Goal: Use online tool/utility: Utilize a website feature to perform a specific function

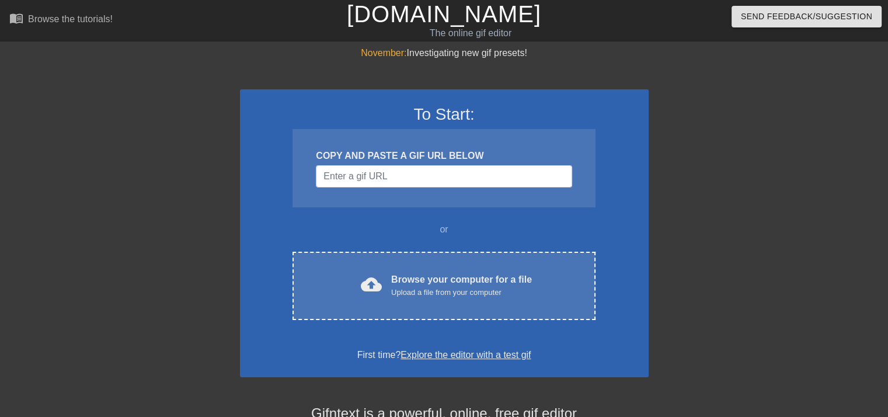
click at [458, 281] on div "Browse your computer for a file Upload a file from your computer" at bounding box center [461, 286] width 141 height 26
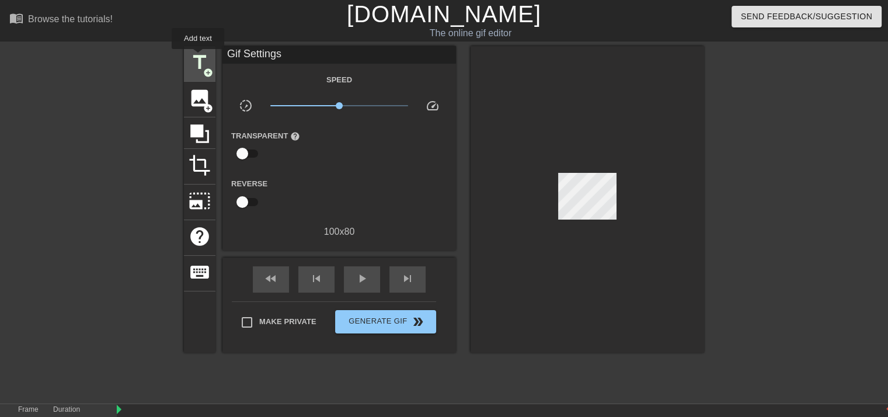
click at [198, 57] on span "title" at bounding box center [200, 62] width 22 height 22
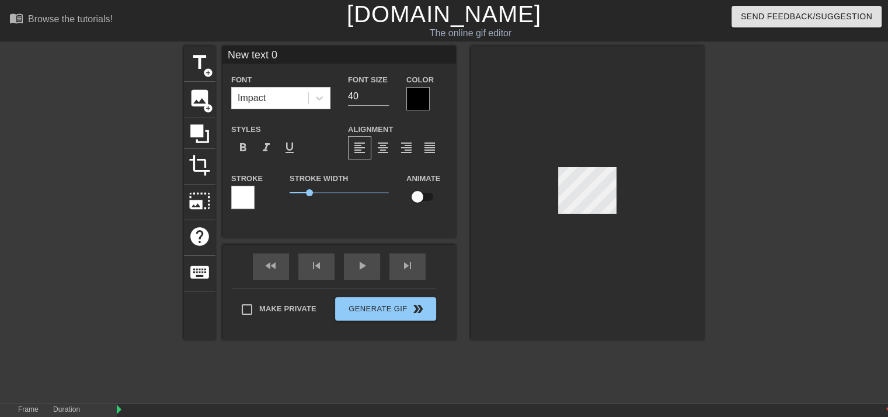
click at [286, 57] on input "New text 0" at bounding box center [339, 55] width 234 height 18
type input "N"
type input "l"
type input "LOV 1-19"
click at [420, 102] on div at bounding box center [417, 98] width 23 height 23
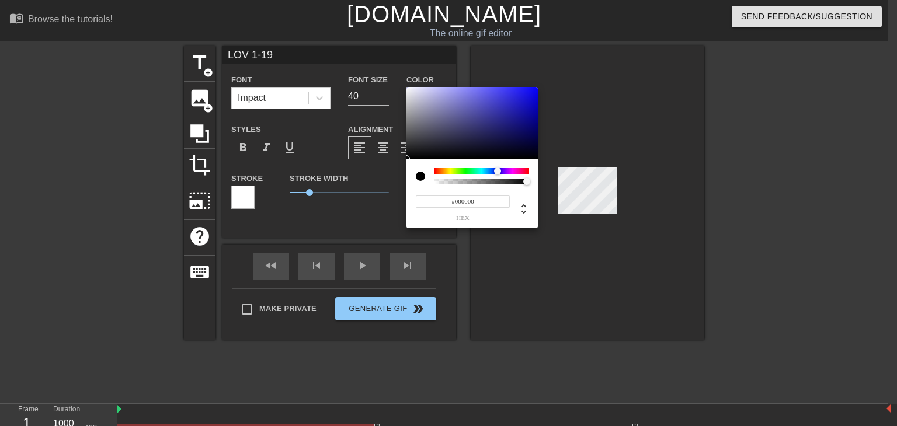
click at [497, 172] on div at bounding box center [481, 171] width 94 height 6
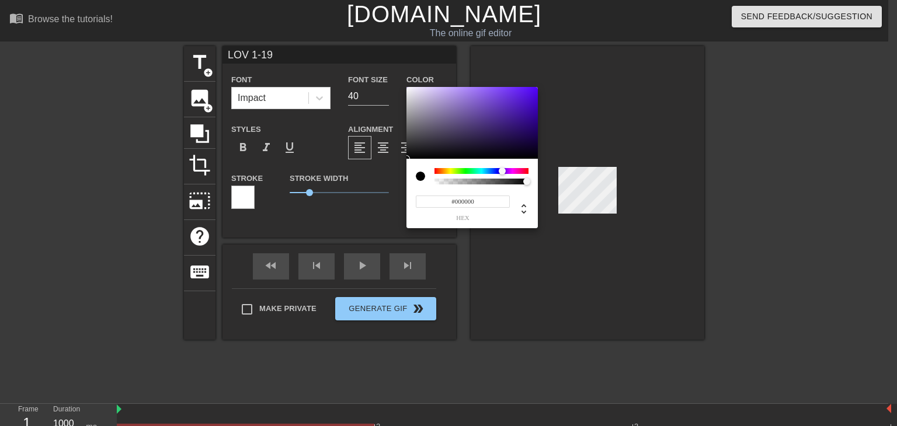
click at [502, 169] on div at bounding box center [505, 171] width 7 height 7
click at [502, 169] on div at bounding box center [502, 171] width 7 height 7
type input "#26144D"
click at [504, 137] on div at bounding box center [471, 123] width 131 height 72
click at [504, 137] on div at bounding box center [503, 137] width 7 height 7
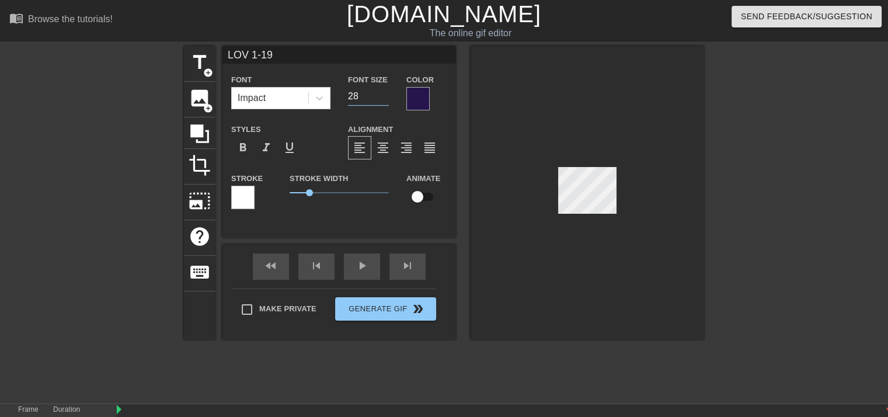
click at [385, 99] on input "28" at bounding box center [368, 96] width 41 height 19
click at [385, 99] on input "27" at bounding box center [368, 96] width 41 height 19
click at [385, 99] on input "26" at bounding box center [368, 96] width 41 height 19
click at [385, 99] on input "25" at bounding box center [368, 96] width 41 height 19
click at [385, 99] on input "24" at bounding box center [368, 96] width 41 height 19
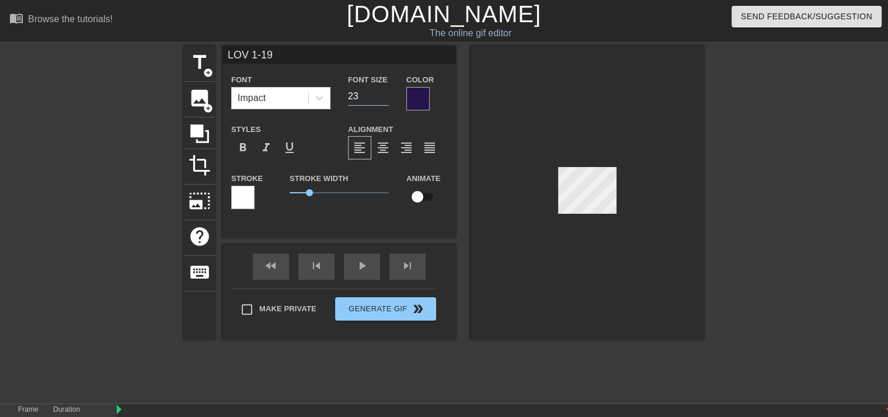
click at [385, 99] on input "23" at bounding box center [368, 96] width 41 height 19
type input "22"
click at [385, 99] on input "22" at bounding box center [368, 96] width 41 height 19
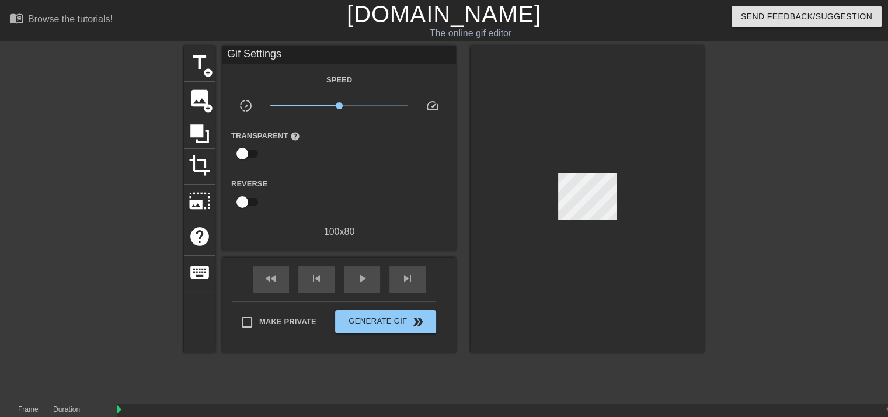
click at [499, 92] on div at bounding box center [588, 199] width 234 height 307
click at [611, 133] on div at bounding box center [588, 199] width 234 height 307
click at [206, 59] on span "title" at bounding box center [200, 62] width 22 height 22
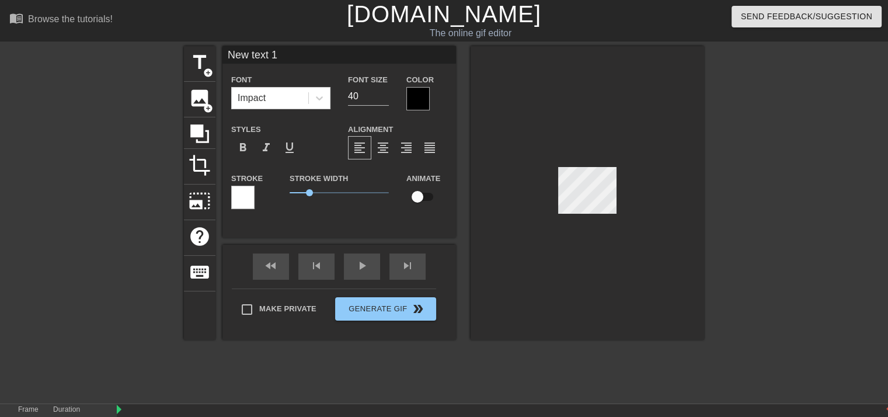
click at [287, 52] on input "New text 1" at bounding box center [339, 55] width 234 height 18
type input "N"
type input "Lover On"
click at [318, 96] on icon at bounding box center [320, 98] width 12 height 12
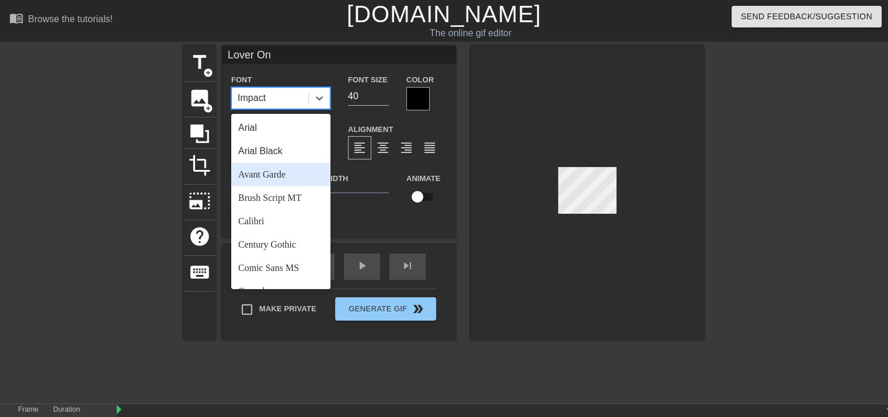
click at [278, 171] on div "Avant Garde" at bounding box center [280, 174] width 99 height 23
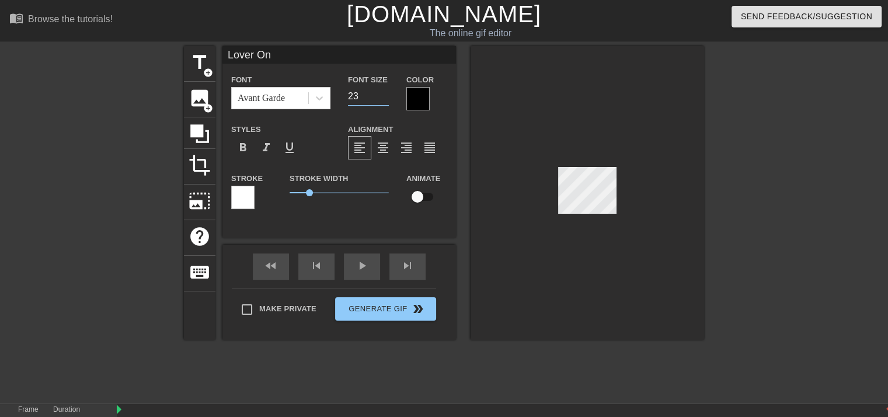
click at [385, 98] on input "23" at bounding box center [368, 96] width 41 height 19
click at [385, 98] on input "22" at bounding box center [368, 96] width 41 height 19
click at [385, 98] on input "21" at bounding box center [368, 96] width 41 height 19
click at [385, 98] on input "20" at bounding box center [368, 96] width 41 height 19
click at [385, 98] on input "19" at bounding box center [368, 96] width 41 height 19
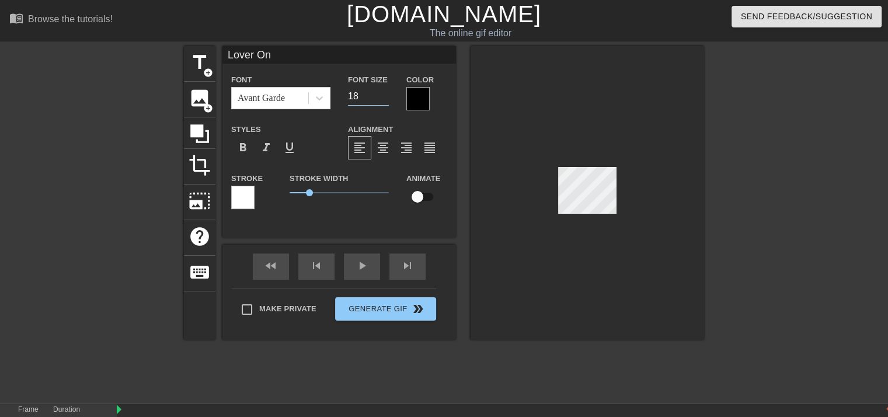
type input "18"
click at [385, 98] on input "18" at bounding box center [368, 96] width 41 height 19
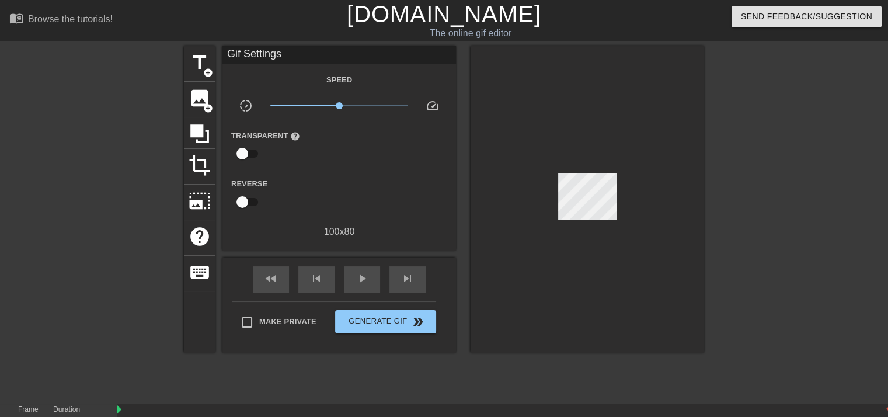
click at [497, 75] on div at bounding box center [588, 199] width 234 height 307
click at [196, 71] on span "title" at bounding box center [200, 62] width 22 height 22
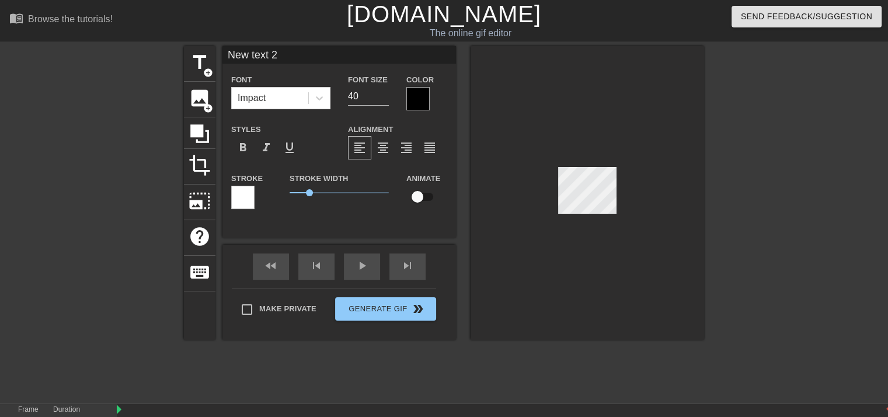
click at [297, 54] on input "New text 2" at bounding box center [339, 55] width 234 height 18
type input "N"
type input "The Line"
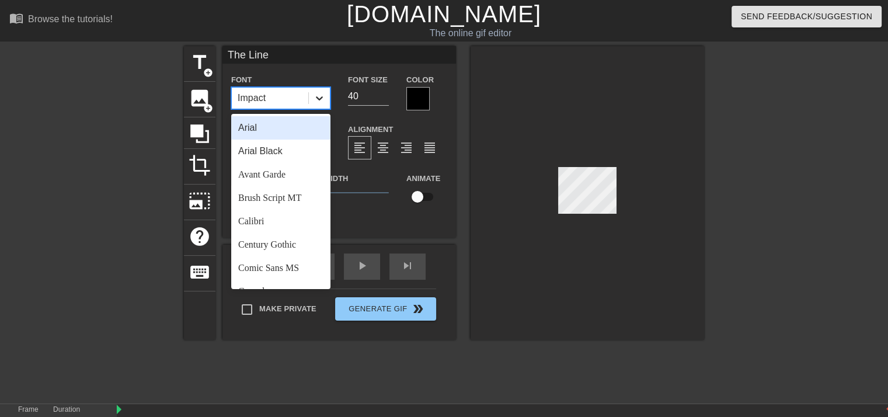
click at [320, 98] on icon at bounding box center [320, 98] width 12 height 12
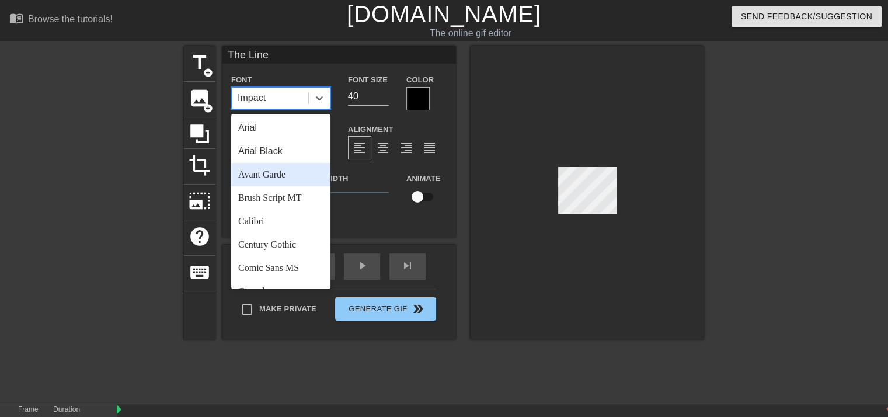
click at [286, 176] on div "Avant Garde" at bounding box center [280, 174] width 99 height 23
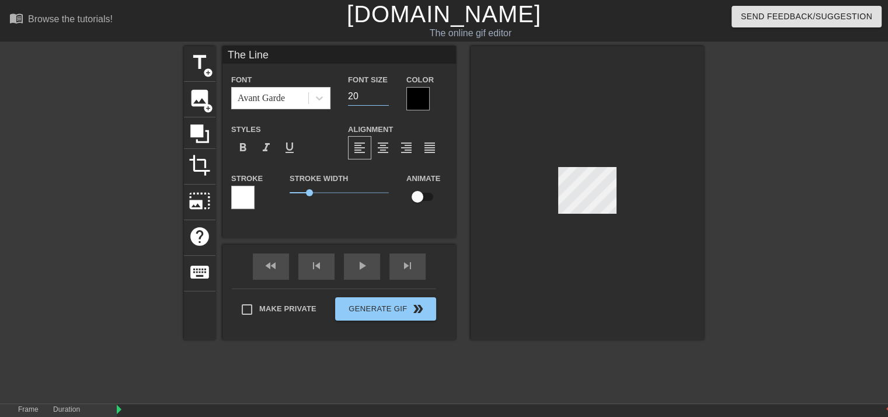
click at [382, 100] on input "20" at bounding box center [368, 96] width 41 height 19
click at [382, 100] on input "19" at bounding box center [368, 96] width 41 height 19
type input "18"
click at [382, 100] on input "18" at bounding box center [368, 96] width 41 height 19
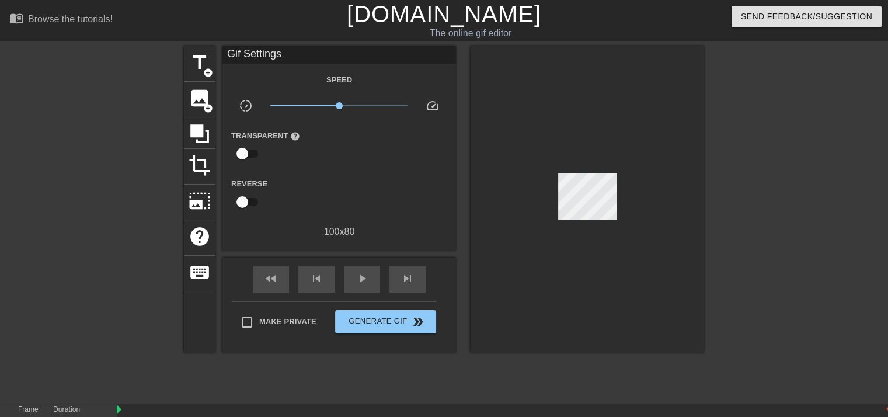
click at [662, 193] on div at bounding box center [588, 199] width 234 height 307
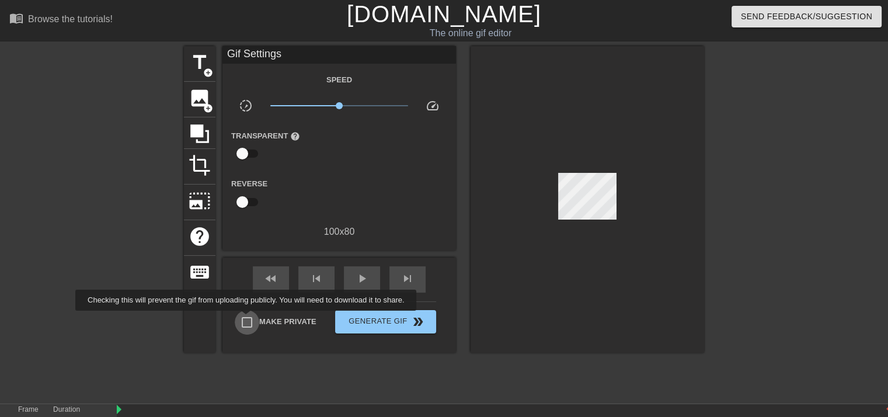
click at [248, 319] on input "Make Private" at bounding box center [247, 322] width 25 height 25
checkbox input "true"
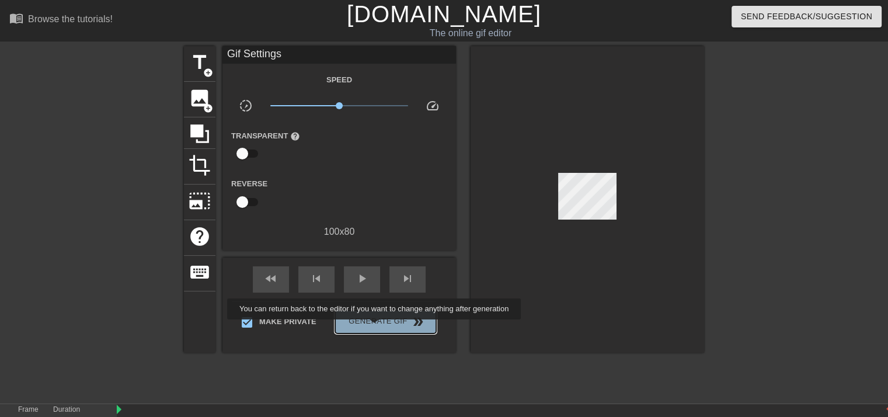
click at [375, 328] on button "Generate Gif double_arrow" at bounding box center [385, 321] width 101 height 23
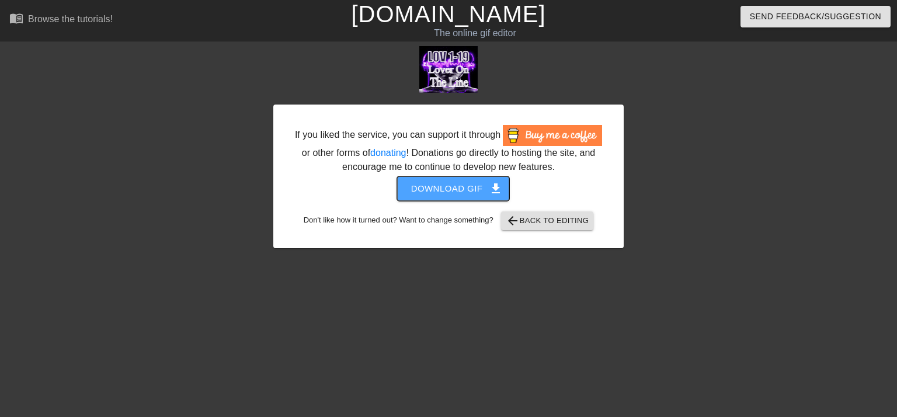
click at [454, 187] on span "Download gif get_app" at bounding box center [453, 188] width 85 height 15
click at [464, 190] on span "Download gif get_app" at bounding box center [453, 188] width 85 height 15
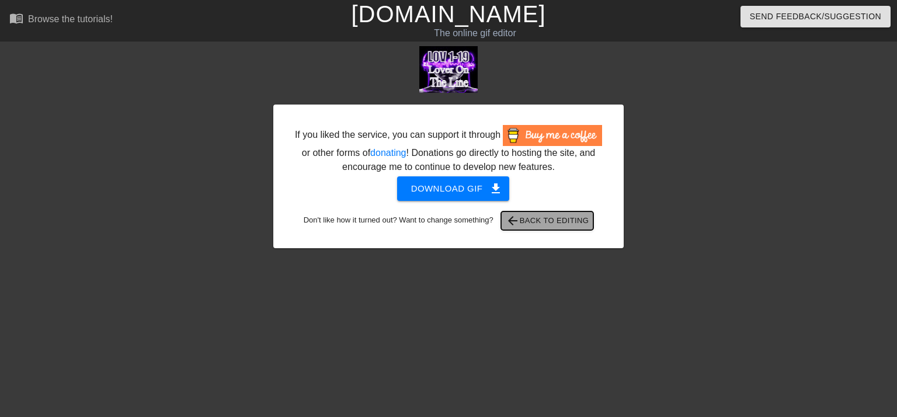
click at [529, 221] on span "arrow_back Back to Editing" at bounding box center [547, 221] width 83 height 14
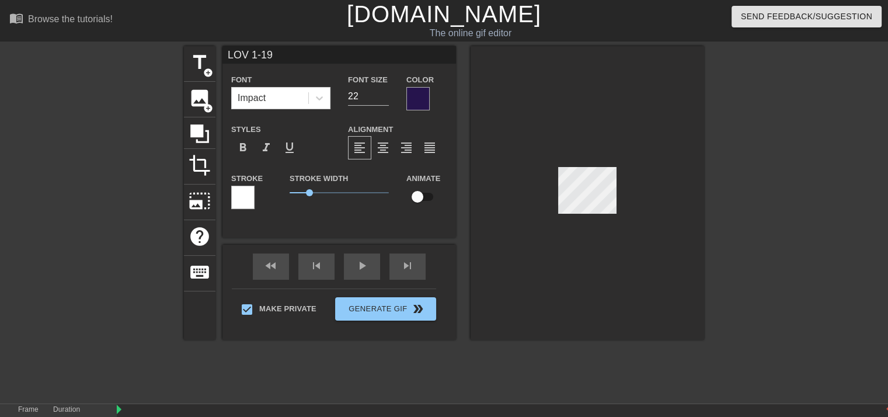
click at [246, 55] on input "LOV 1-19" at bounding box center [339, 55] width 234 height 18
click at [283, 57] on input "CBM 1-19" at bounding box center [339, 55] width 234 height 18
type input "CBM 1-17"
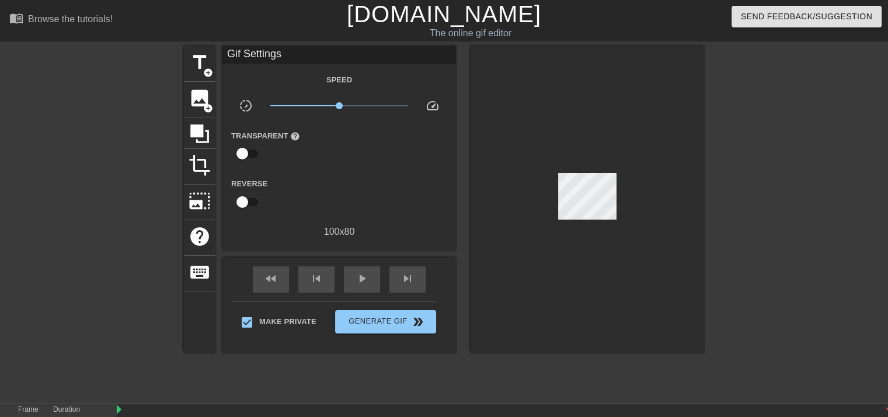
click at [460, 104] on div "title add_circle image add_circle crop photo_size_select_large help keyboard Gi…" at bounding box center [444, 199] width 520 height 307
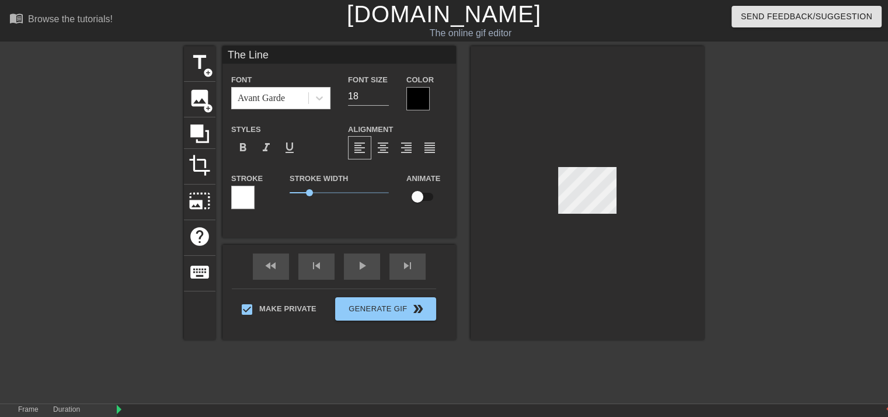
click at [290, 57] on input "The Line" at bounding box center [339, 55] width 234 height 18
type input "T"
click at [587, 391] on div "title add_circle image add_circle crop photo_size_select_large help keyboard Co…" at bounding box center [444, 221] width 520 height 350
click at [591, 314] on div at bounding box center [588, 193] width 234 height 294
click at [285, 55] on input "Lover On" at bounding box center [339, 55] width 234 height 18
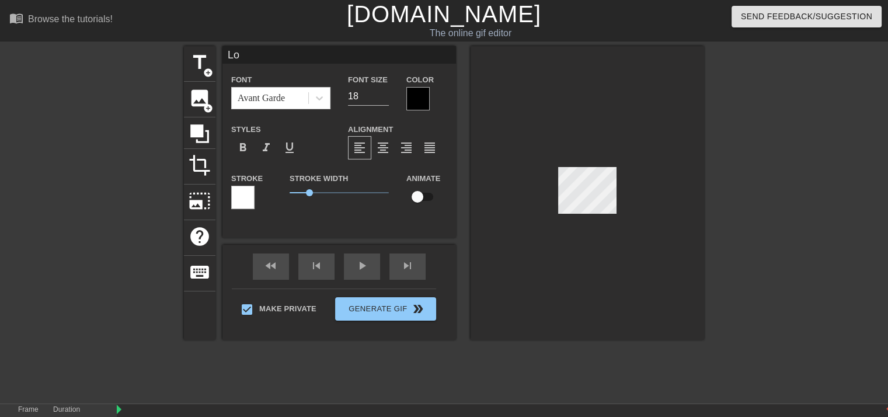
type input "L"
click at [193, 60] on span "title" at bounding box center [200, 62] width 22 height 22
type input "New text 3"
type input "40"
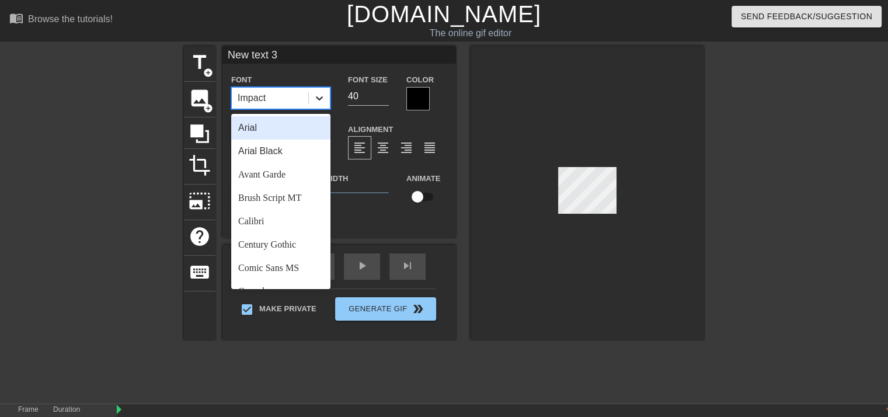
click at [319, 98] on icon at bounding box center [320, 98] width 12 height 12
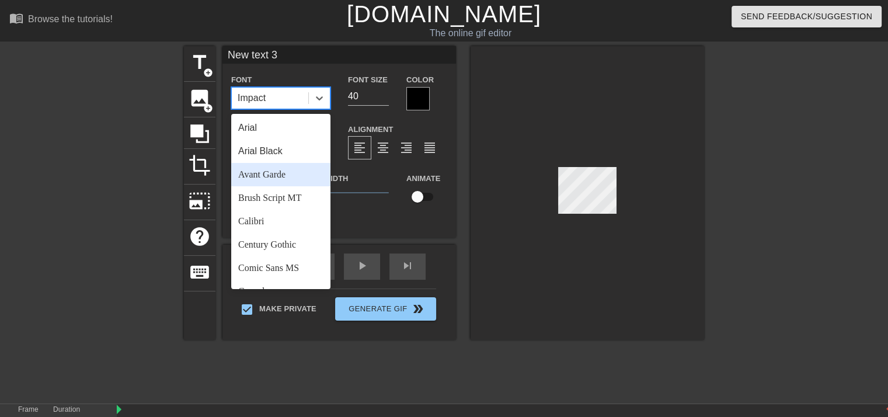
click at [284, 176] on div "Avant Garde" at bounding box center [280, 174] width 99 height 23
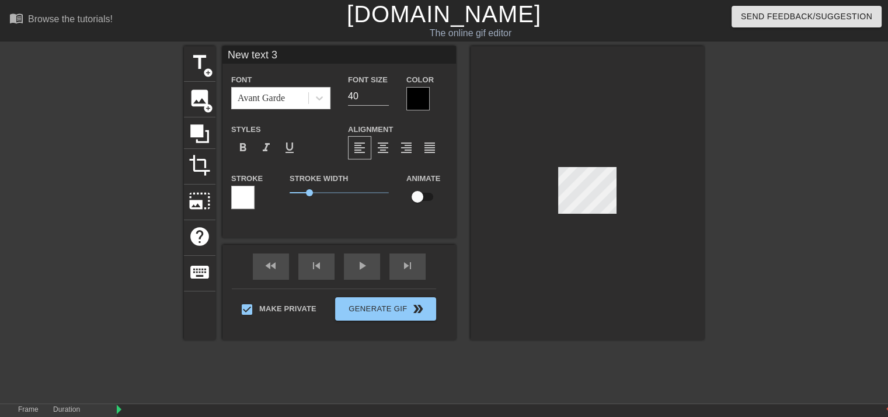
click at [281, 56] on input "New text 3" at bounding box center [339, 55] width 234 height 18
type input "N"
type input "c"
type input "Come Back"
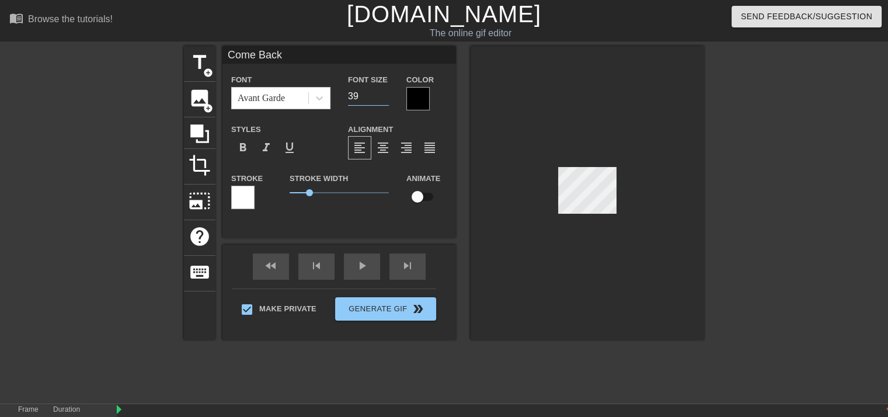
click at [382, 98] on input "39" at bounding box center [368, 96] width 41 height 19
click at [384, 99] on input "22" at bounding box center [368, 96] width 41 height 19
click at [384, 99] on input "21" at bounding box center [368, 96] width 41 height 19
click at [384, 99] on input "20" at bounding box center [368, 96] width 41 height 19
click at [384, 99] on input "19" at bounding box center [368, 96] width 41 height 19
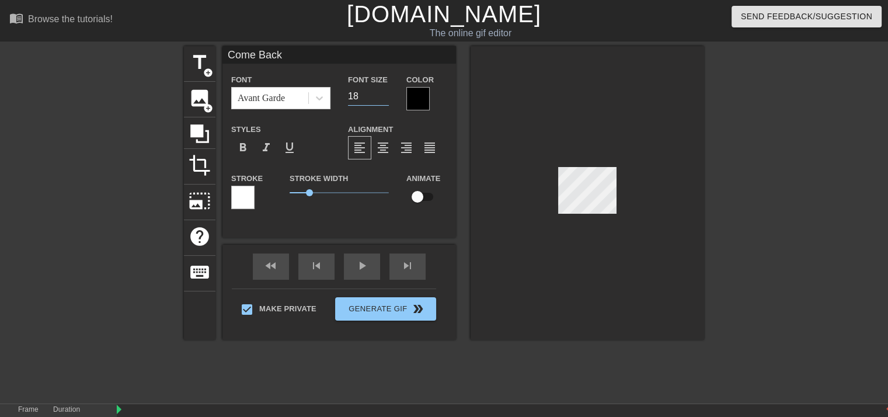
type input "18"
click at [384, 99] on input "18" at bounding box center [368, 96] width 41 height 19
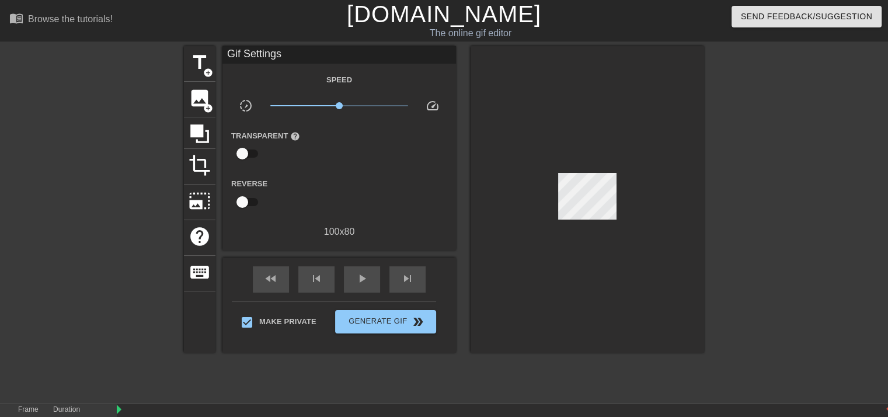
click at [528, 88] on div at bounding box center [588, 199] width 234 height 307
click at [196, 67] on span "title" at bounding box center [200, 62] width 22 height 22
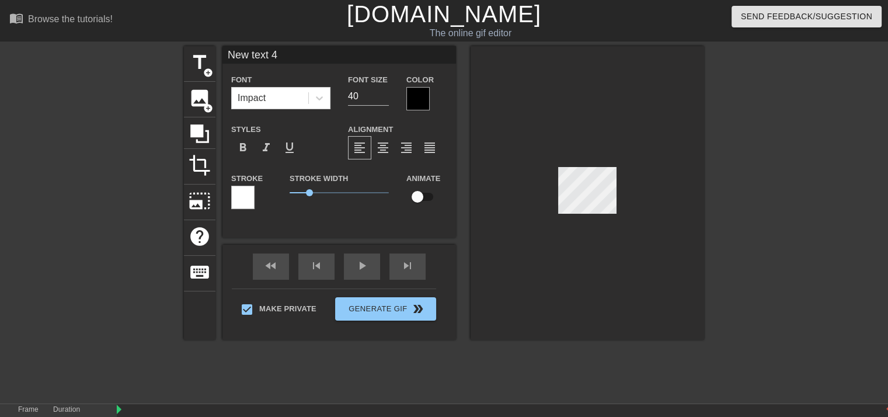
click at [288, 54] on input "New text 4" at bounding box center [339, 55] width 234 height 18
type input "N"
type input "To Me"
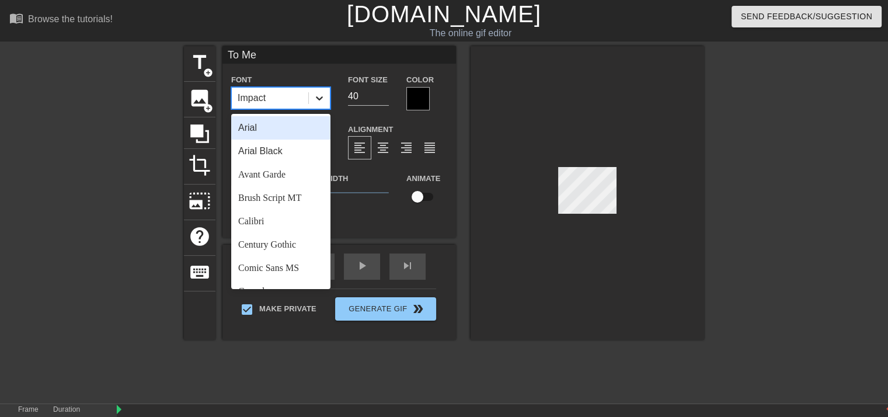
click at [323, 98] on icon at bounding box center [320, 98] width 12 height 12
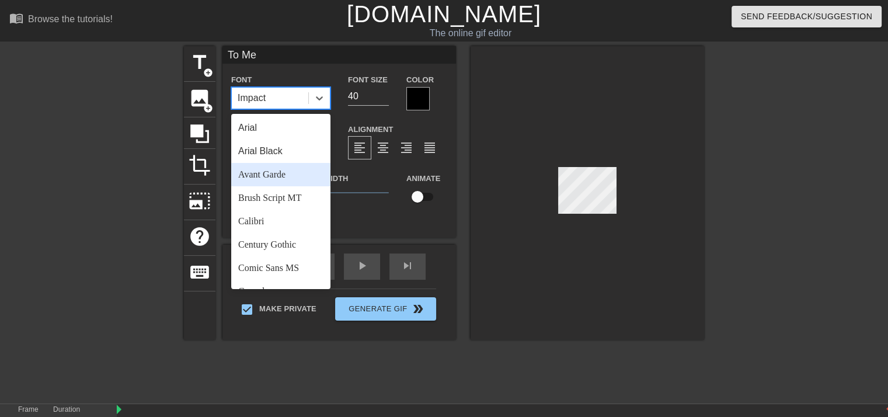
click at [276, 176] on div "Avant Garde" at bounding box center [280, 174] width 99 height 23
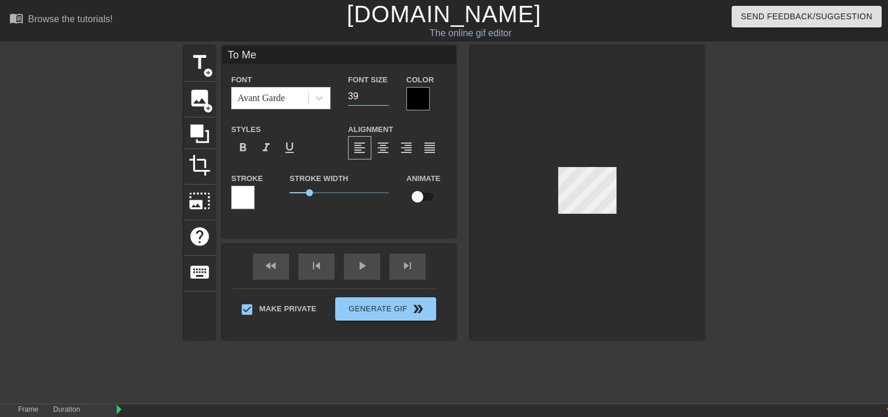
click at [384, 101] on input "39" at bounding box center [368, 96] width 41 height 19
click at [383, 98] on input "16" at bounding box center [368, 96] width 41 height 19
click at [385, 92] on input "17" at bounding box center [368, 96] width 41 height 19
type input "18"
click at [385, 92] on input "18" at bounding box center [368, 96] width 41 height 19
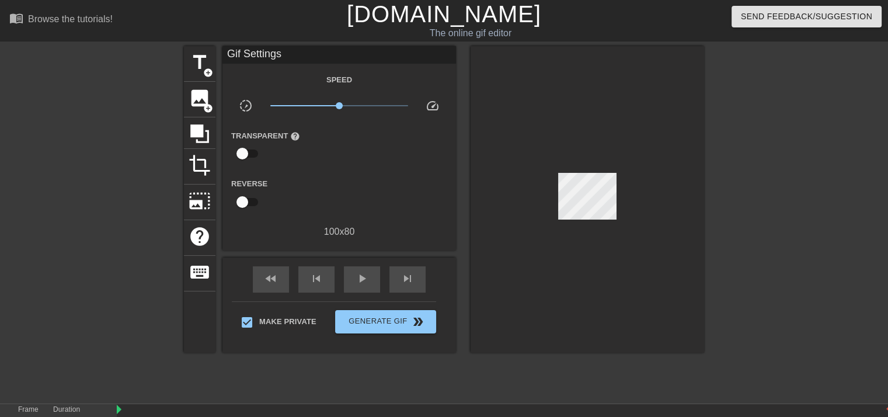
click at [524, 194] on div at bounding box center [588, 199] width 234 height 307
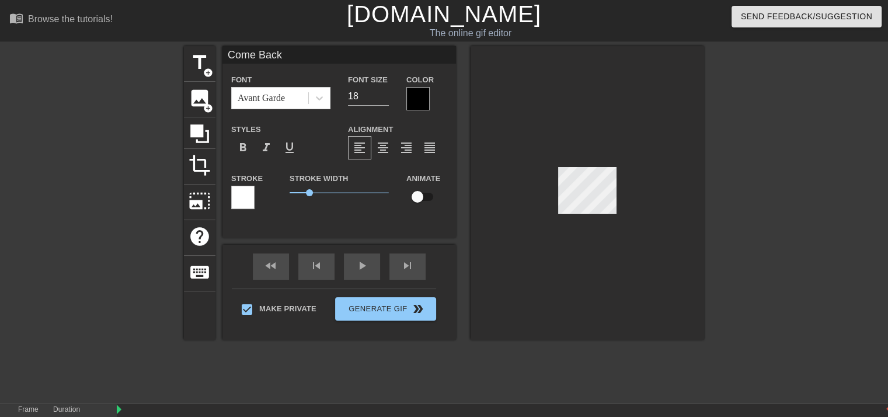
type input "To Me"
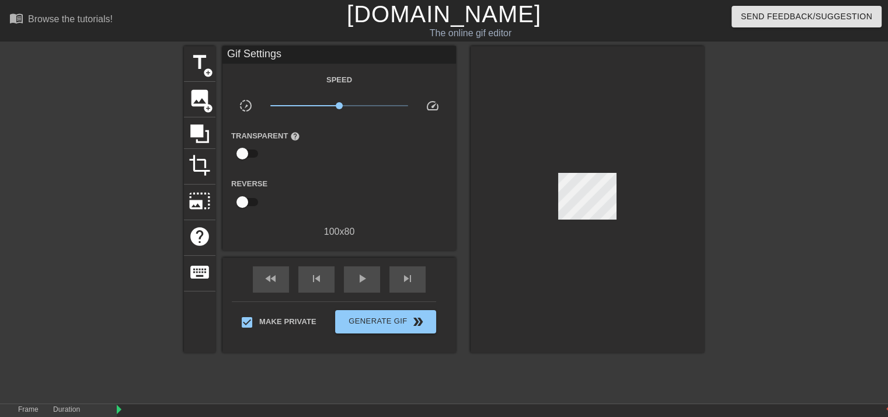
click at [693, 157] on div at bounding box center [588, 199] width 234 height 307
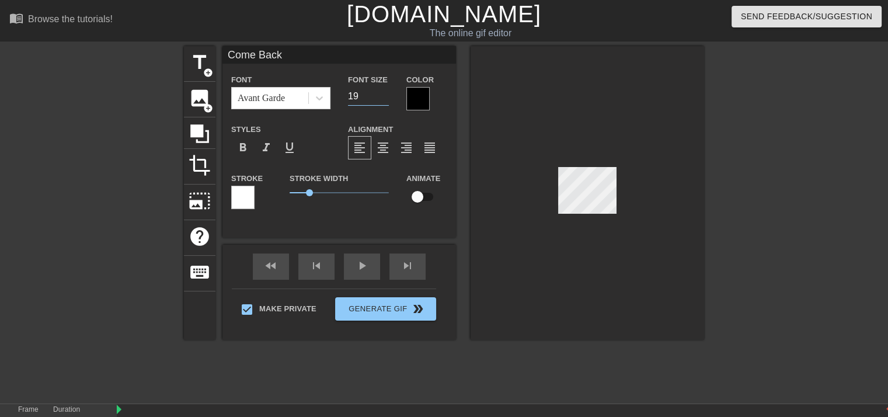
type input "19"
click at [384, 91] on input "19" at bounding box center [368, 96] width 41 height 19
type input "To Me"
type input "19"
click at [382, 92] on input "19" at bounding box center [368, 96] width 41 height 19
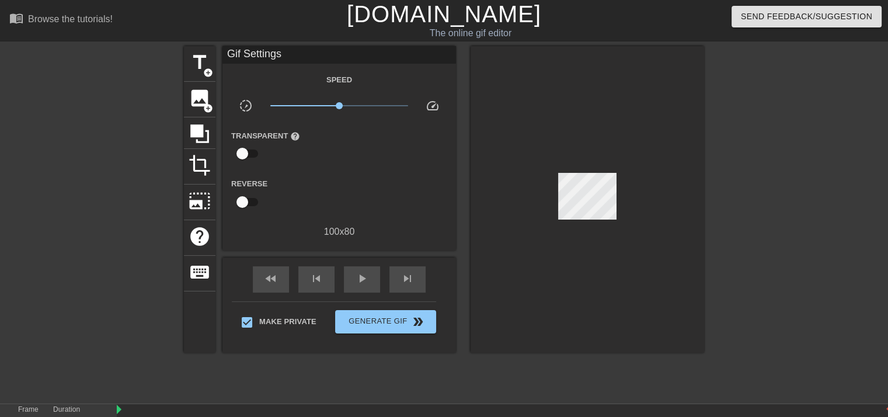
click at [489, 92] on div at bounding box center [588, 199] width 234 height 307
click at [380, 321] on span "Generate Gif double_arrow" at bounding box center [386, 322] width 92 height 14
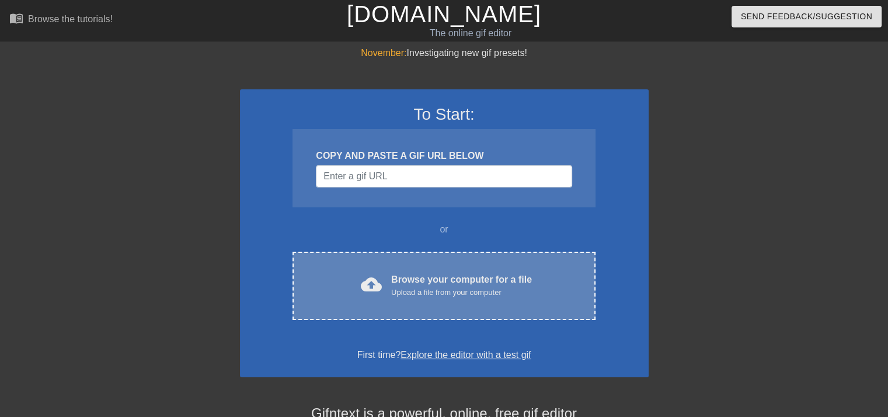
click at [449, 286] on div "Browse your computer for a file Upload a file from your computer" at bounding box center [461, 286] width 141 height 26
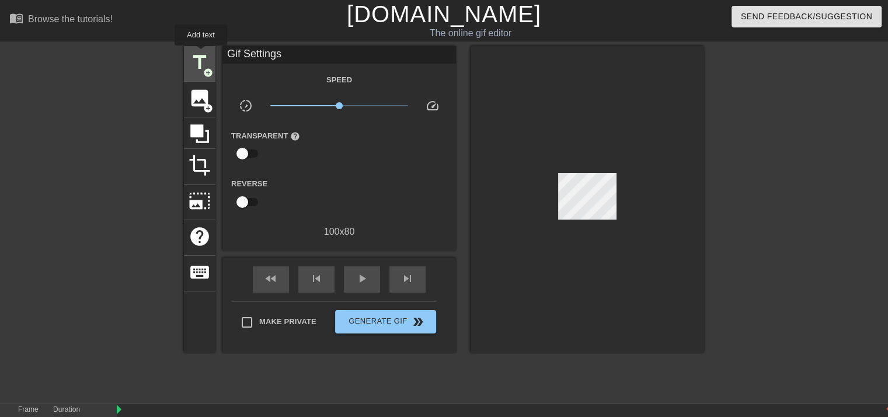
click at [201, 54] on span "title" at bounding box center [200, 62] width 22 height 22
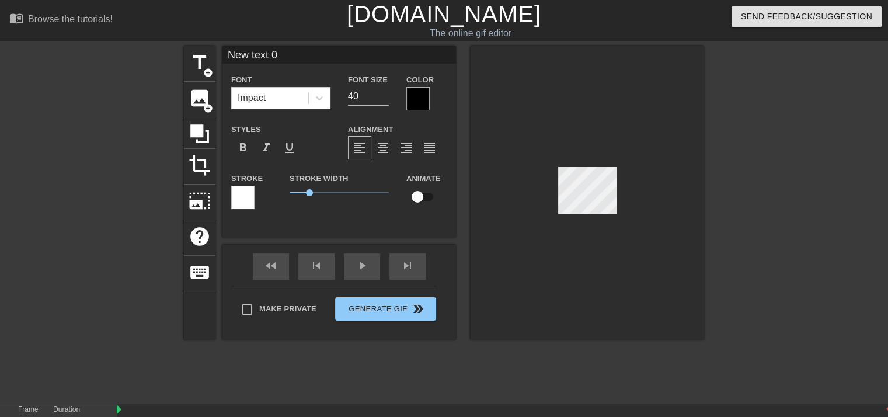
click at [288, 52] on input "New text 0" at bounding box center [339, 55] width 234 height 18
type input "N"
type input "CBM 1-17"
click at [415, 99] on div at bounding box center [417, 98] width 23 height 23
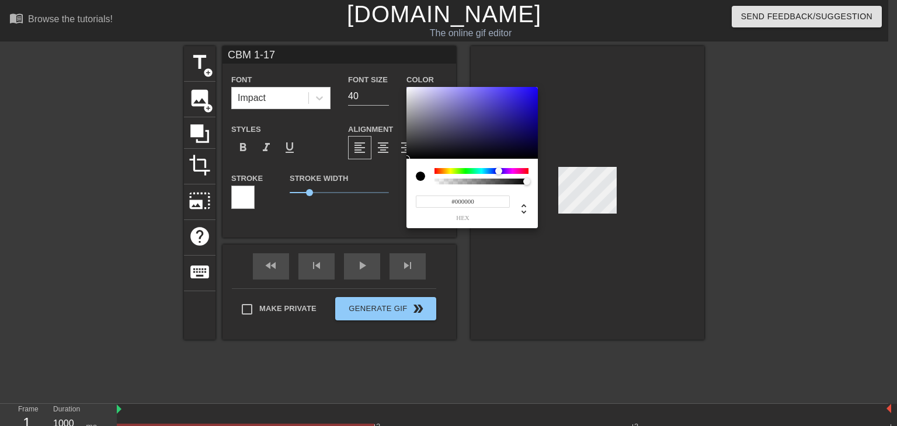
click at [499, 171] on div at bounding box center [481, 171] width 94 height 6
click at [492, 131] on div at bounding box center [471, 123] width 131 height 72
type input "#1B1647"
click at [499, 139] on div at bounding box center [502, 142] width 7 height 7
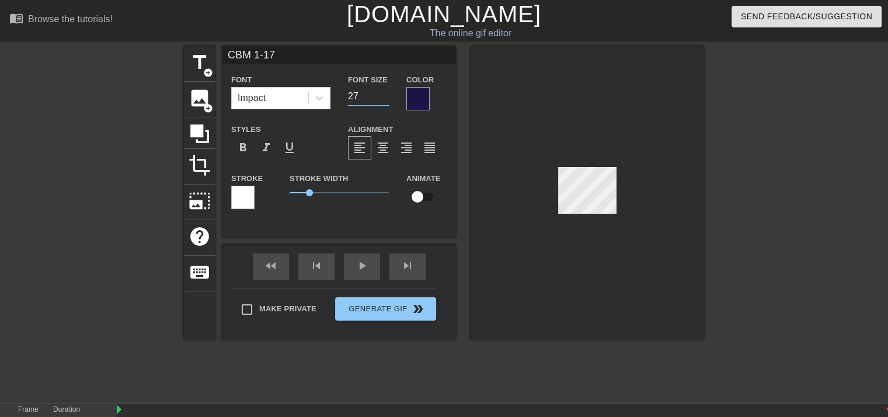
click at [381, 99] on input "27" at bounding box center [368, 96] width 41 height 19
click at [381, 99] on input "26" at bounding box center [368, 96] width 41 height 19
click at [381, 99] on input "25" at bounding box center [368, 96] width 41 height 19
click at [381, 99] on input "24" at bounding box center [368, 96] width 41 height 19
click at [381, 99] on input "23" at bounding box center [368, 96] width 41 height 19
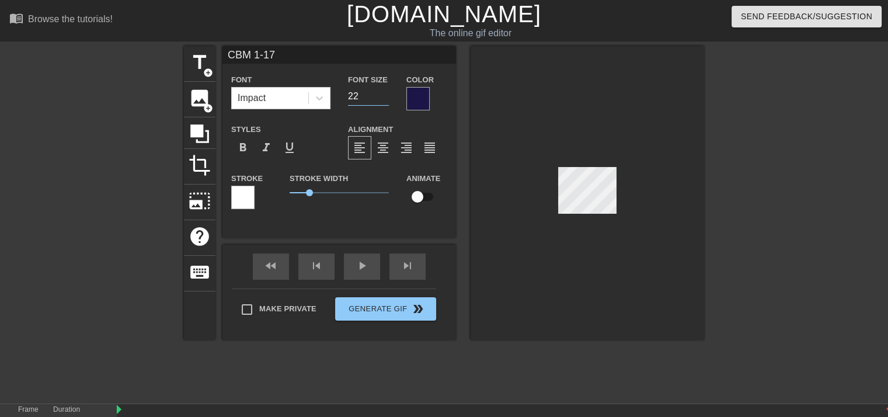
click at [381, 99] on input "22" at bounding box center [368, 96] width 41 height 19
click at [381, 99] on input "21" at bounding box center [368, 96] width 41 height 19
type input "22"
click at [385, 92] on input "22" at bounding box center [368, 96] width 41 height 19
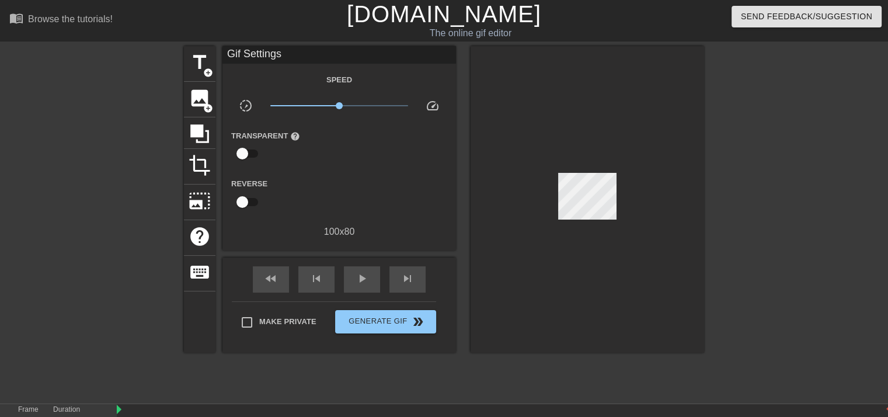
click at [514, 83] on div at bounding box center [588, 199] width 234 height 307
click at [666, 94] on div at bounding box center [588, 199] width 234 height 307
click at [206, 61] on span "title" at bounding box center [200, 62] width 22 height 22
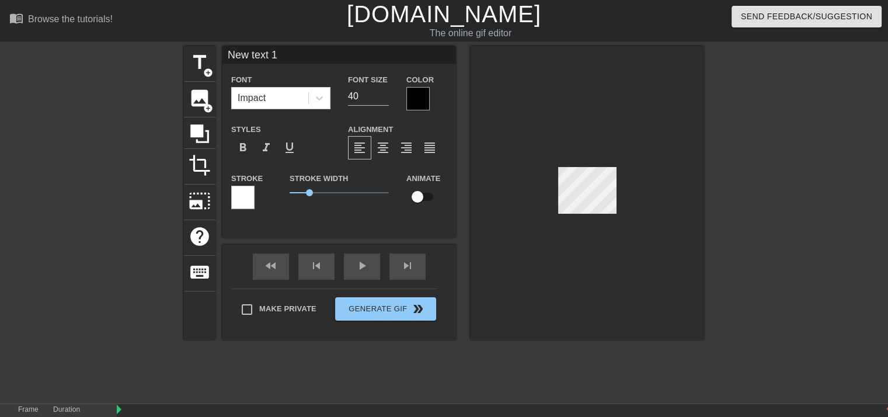
click at [283, 57] on input "New text 1" at bounding box center [339, 55] width 234 height 18
type input "N"
type input "Come Back"
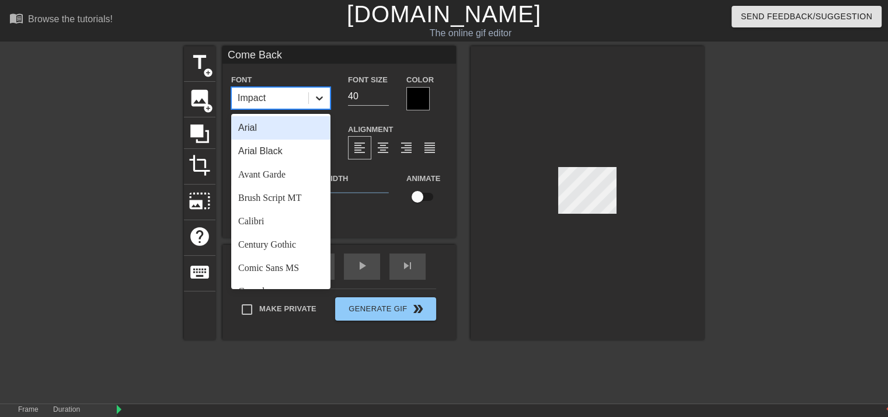
click at [322, 96] on icon at bounding box center [320, 98] width 12 height 12
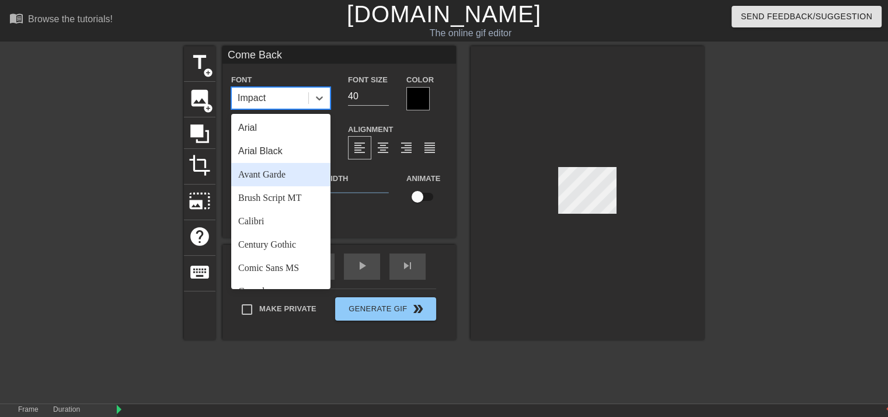
click at [282, 172] on div "Avant Garde" at bounding box center [280, 174] width 99 height 23
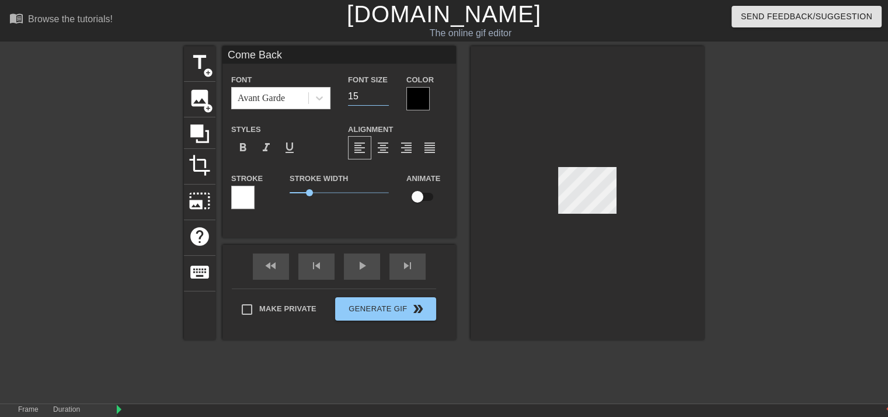
click at [385, 99] on input "15" at bounding box center [368, 96] width 41 height 19
click at [384, 92] on input "16" at bounding box center [368, 96] width 41 height 19
click at [384, 92] on input "17" at bounding box center [368, 96] width 41 height 19
click at [384, 92] on input "18" at bounding box center [368, 96] width 41 height 19
type input "19"
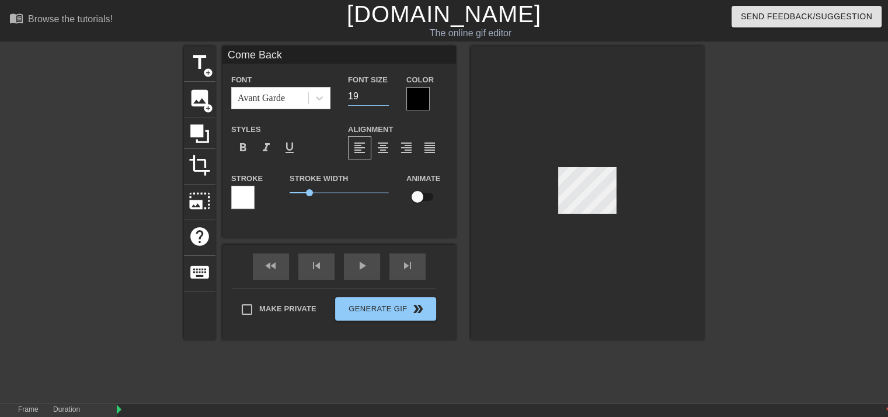
click at [384, 92] on input "19" at bounding box center [368, 96] width 41 height 19
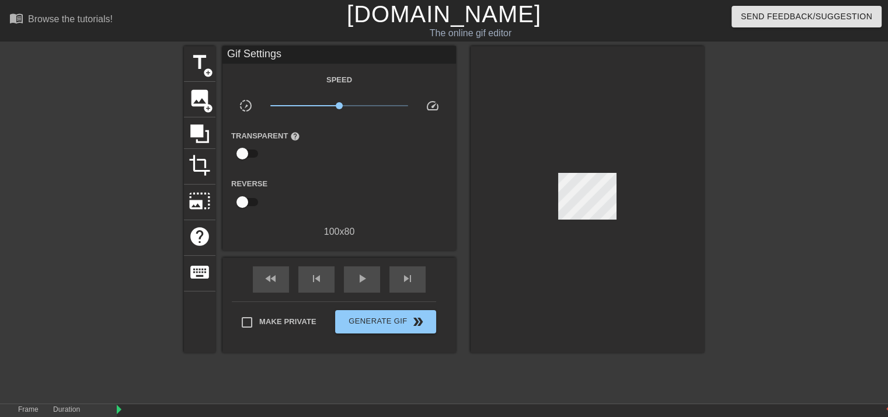
click at [549, 214] on div at bounding box center [588, 199] width 234 height 307
click at [199, 68] on span "title" at bounding box center [200, 62] width 22 height 22
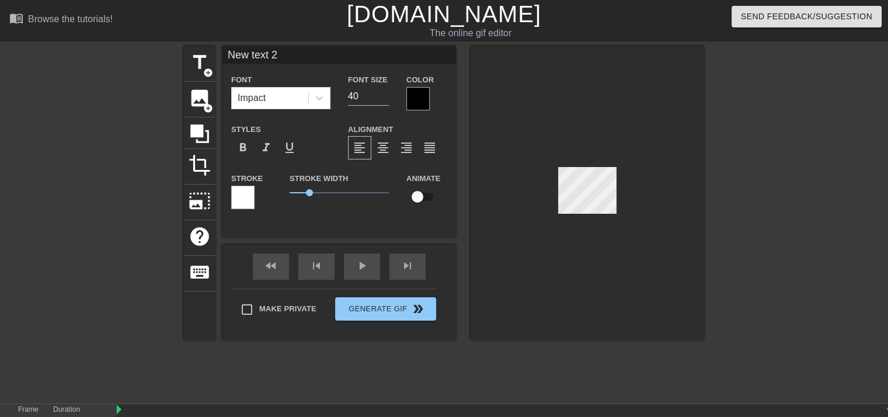
click at [293, 60] on input "New text 2" at bounding box center [339, 55] width 234 height 18
type input "N"
type input "To Me"
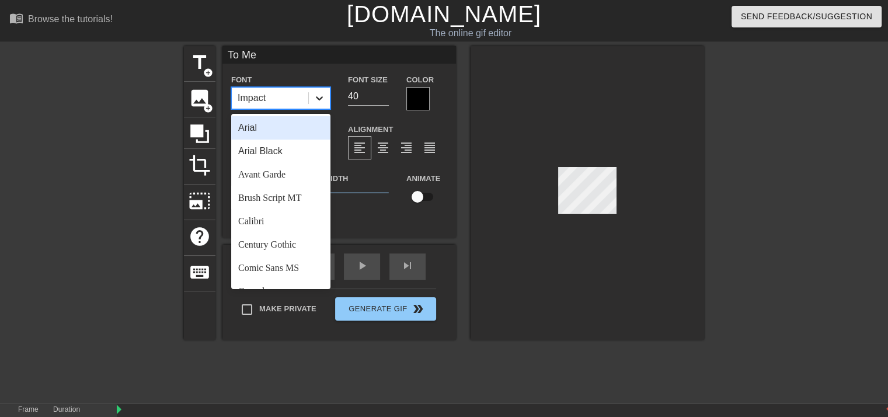
click at [319, 98] on icon at bounding box center [320, 98] width 12 height 12
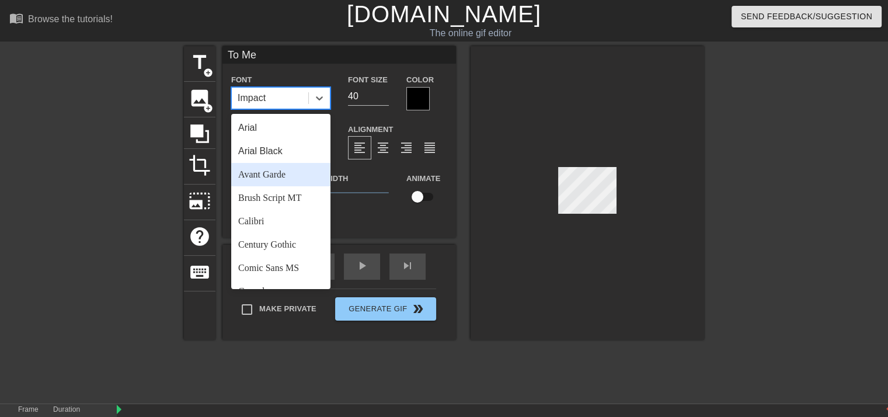
click at [277, 173] on div "Avant Garde" at bounding box center [280, 174] width 99 height 23
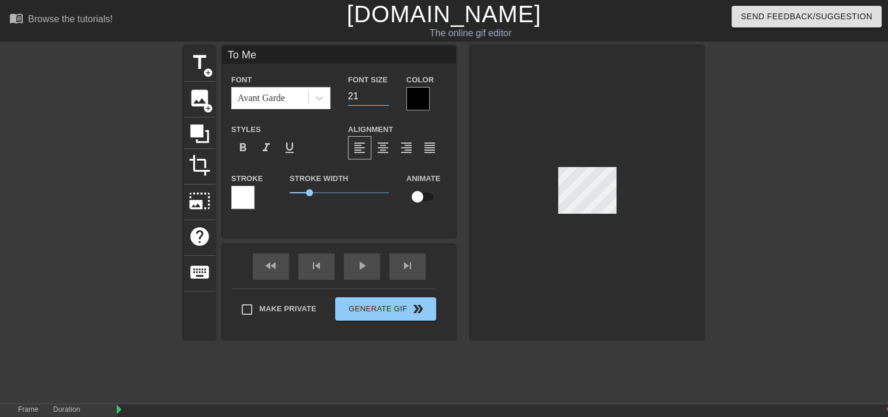
click at [385, 98] on input "21" at bounding box center [368, 96] width 41 height 19
click at [385, 98] on input "20" at bounding box center [368, 96] width 41 height 19
click at [385, 98] on input "19" at bounding box center [368, 96] width 41 height 19
click at [385, 98] on input "18" at bounding box center [368, 96] width 41 height 19
click at [385, 98] on input "17" at bounding box center [368, 96] width 41 height 19
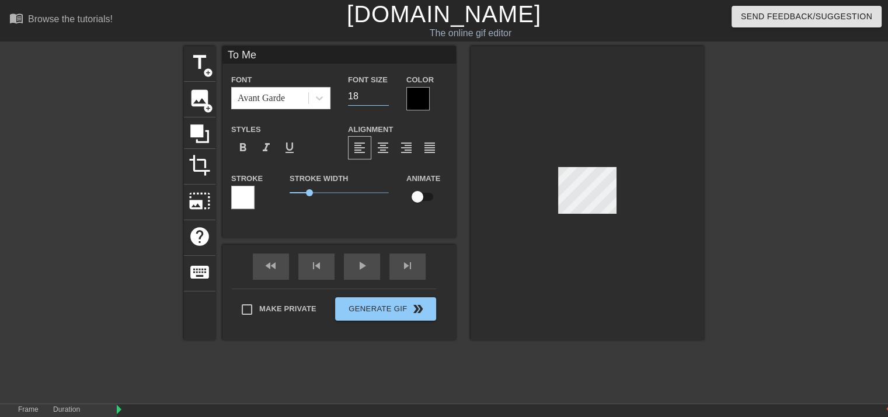
click at [385, 91] on input "18" at bounding box center [368, 96] width 41 height 19
type input "19"
click at [385, 91] on input "19" at bounding box center [368, 96] width 41 height 19
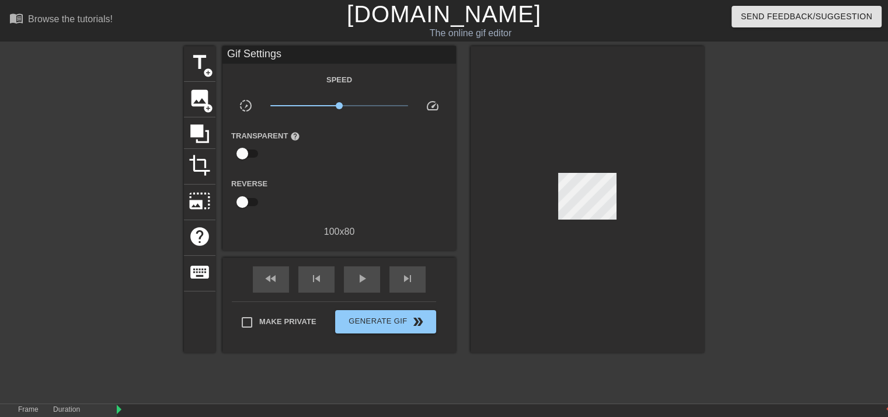
click at [533, 94] on div at bounding box center [588, 199] width 234 height 307
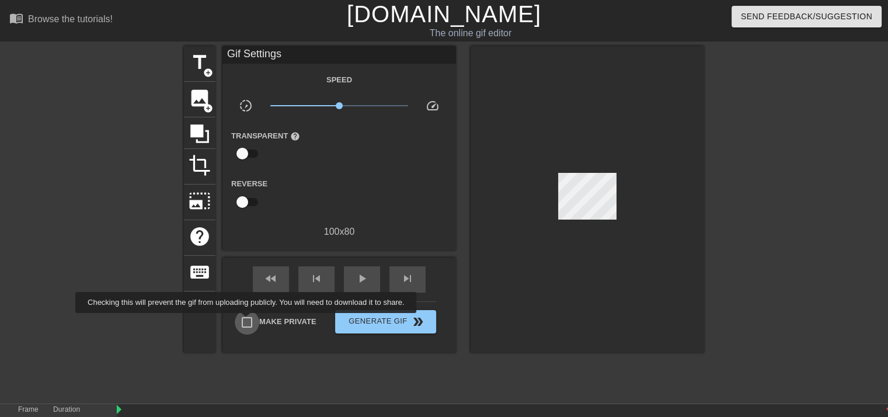
click at [248, 321] on input "Make Private" at bounding box center [247, 322] width 25 height 25
checkbox input "true"
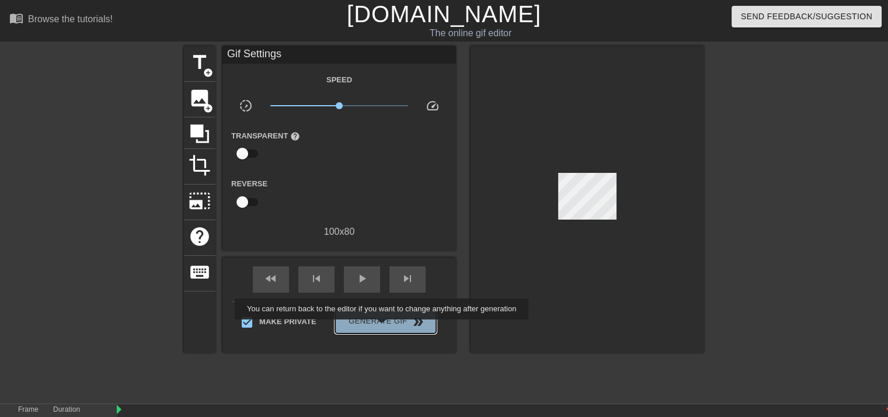
click at [383, 328] on button "Generate Gif double_arrow" at bounding box center [385, 321] width 101 height 23
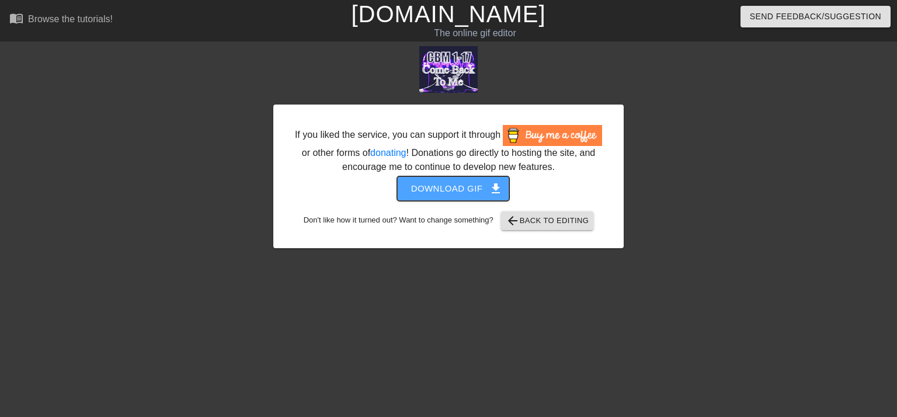
click at [460, 194] on span "Download gif get_app" at bounding box center [453, 188] width 85 height 15
